Goal: Task Accomplishment & Management: Use online tool/utility

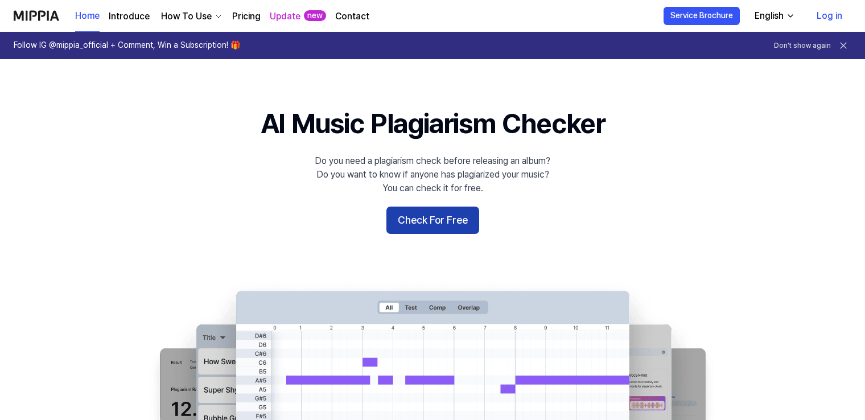
click at [430, 219] on button "Check For Free" at bounding box center [433, 220] width 93 height 27
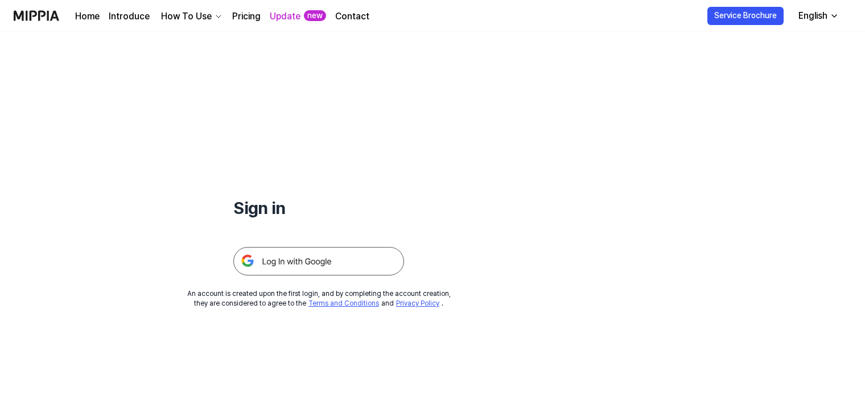
click at [287, 274] on div "Sign in An account is created upon the first login, and by completing the accou…" at bounding box center [319, 170] width 638 height 277
click at [293, 267] on img at bounding box center [318, 261] width 171 height 28
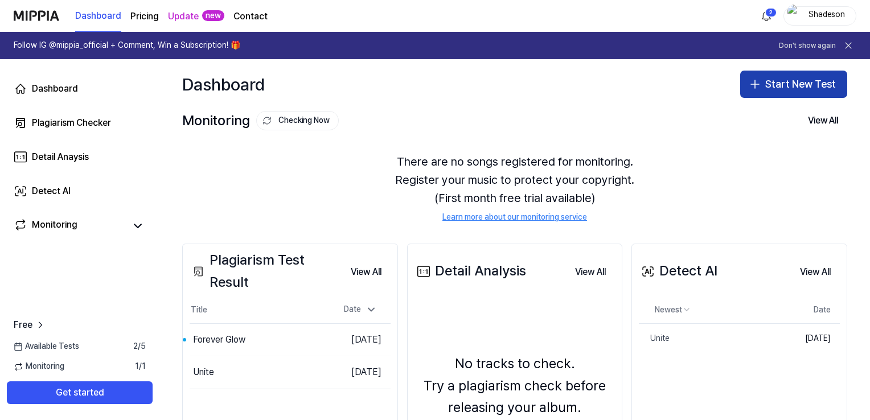
click at [757, 89] on icon "button" at bounding box center [755, 84] width 14 height 14
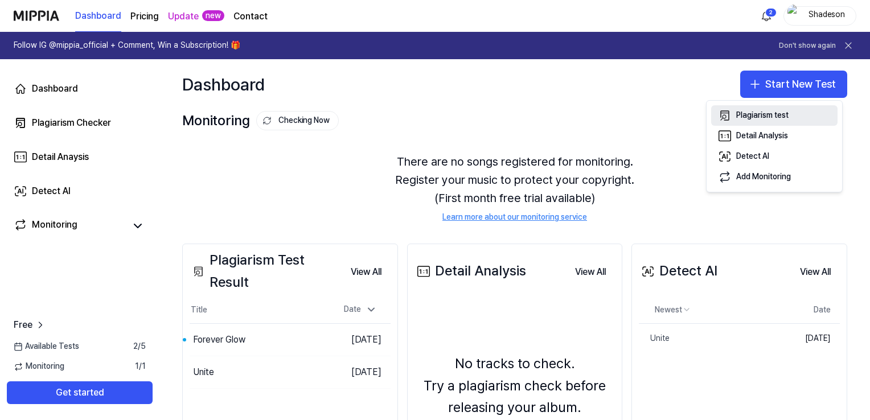
click at [758, 116] on div "Plagiarism test" at bounding box center [762, 115] width 52 height 11
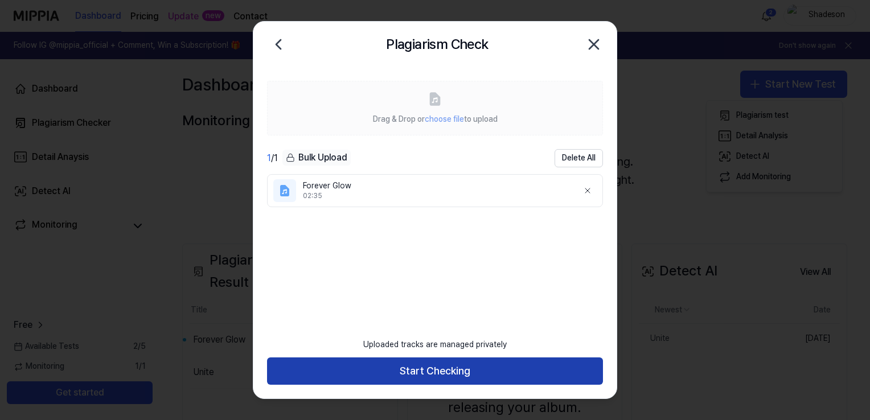
click at [440, 375] on button "Start Checking" at bounding box center [435, 371] width 336 height 27
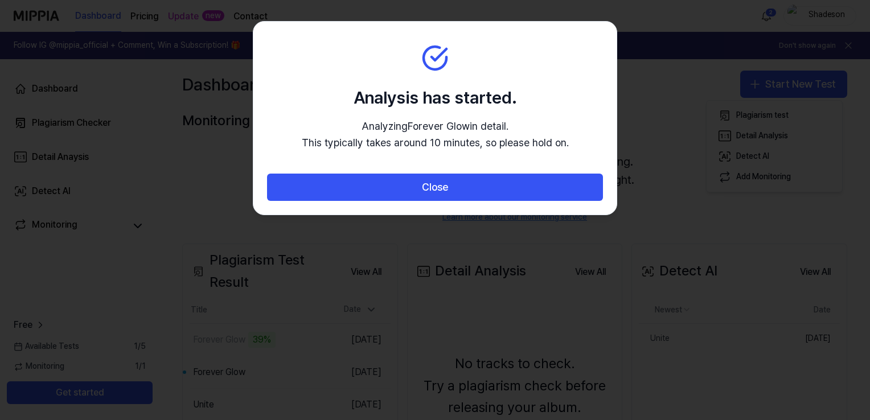
click at [398, 101] on h2 "Analysis has started." at bounding box center [435, 97] width 267 height 24
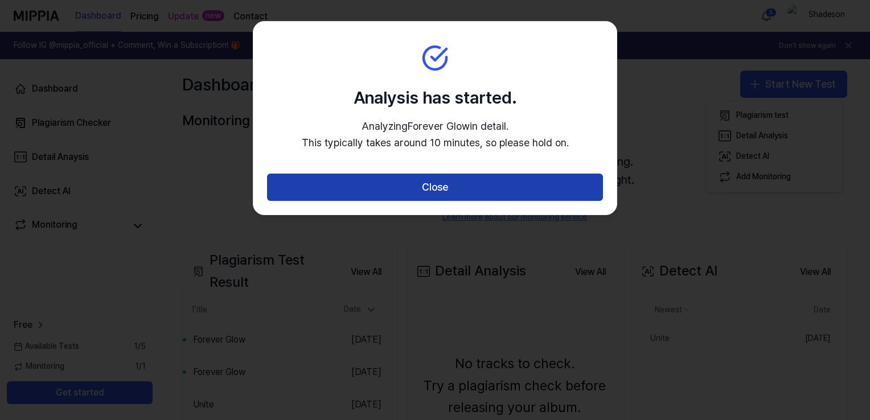
click at [512, 187] on button "Close" at bounding box center [435, 187] width 336 height 27
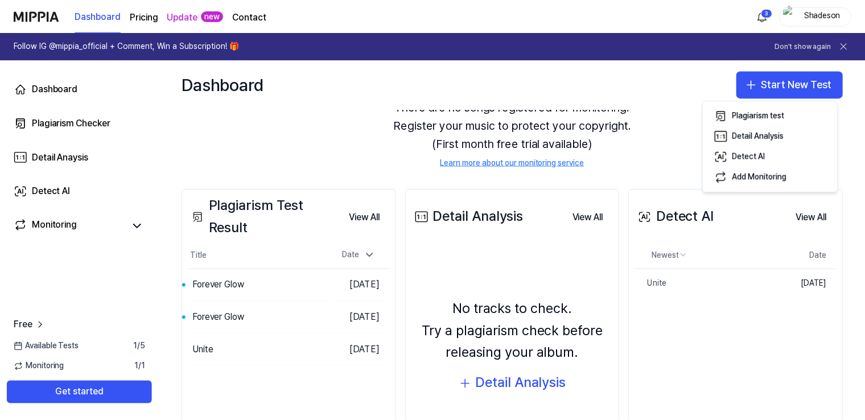
scroll to position [114, 0]
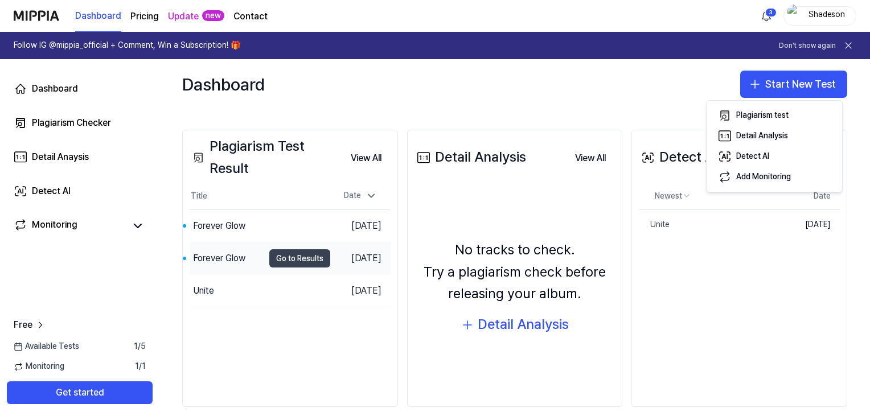
click at [290, 253] on button "Go to Results" at bounding box center [299, 258] width 61 height 18
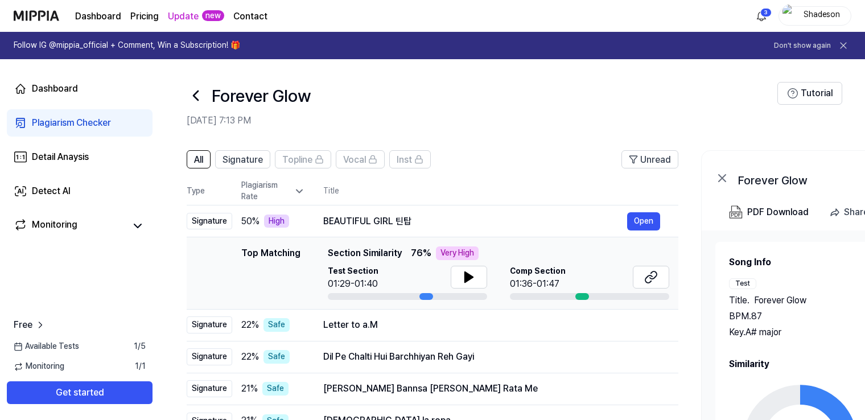
click at [584, 101] on div "Forever Glow" at bounding box center [482, 95] width 591 height 27
click at [473, 275] on icon at bounding box center [469, 277] width 14 height 14
click at [462, 277] on icon at bounding box center [469, 277] width 14 height 14
click at [648, 281] on icon at bounding box center [652, 277] width 14 height 14
click at [193, 93] on icon at bounding box center [196, 96] width 18 height 18
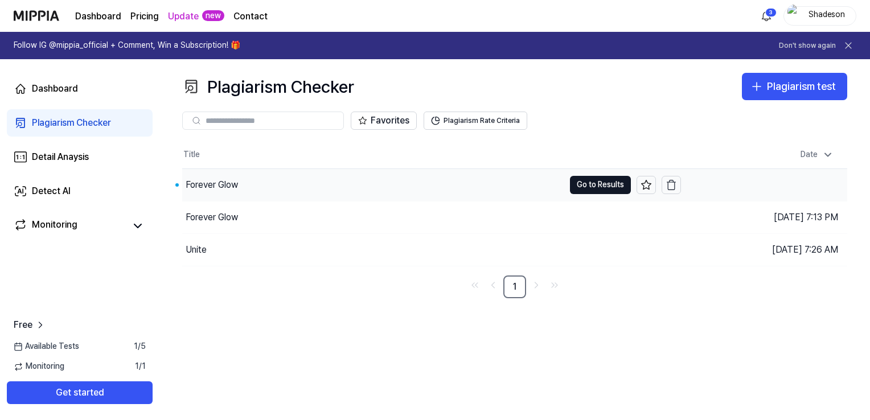
click at [236, 179] on div "Forever Glow" at bounding box center [212, 185] width 52 height 14
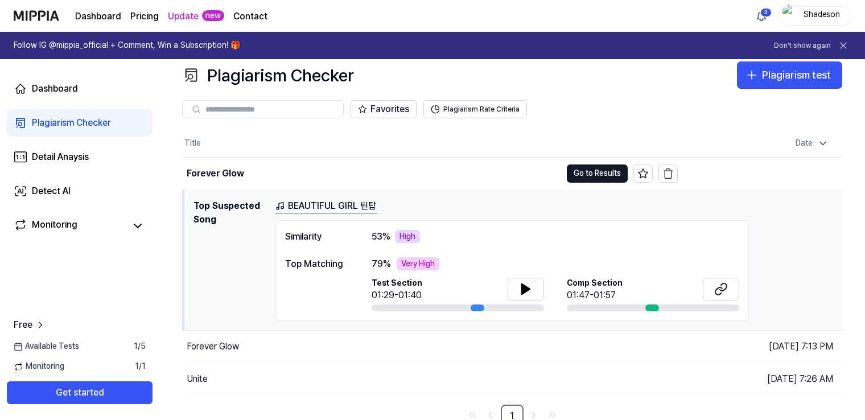
scroll to position [18, 0]
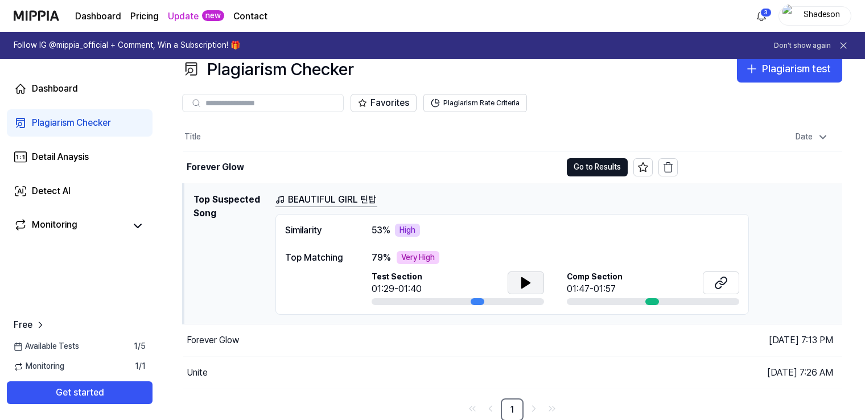
click at [528, 280] on icon at bounding box center [526, 283] width 8 height 10
click at [528, 280] on icon at bounding box center [528, 282] width 2 height 9
click at [726, 286] on icon at bounding box center [722, 283] width 14 height 14
